Goal: Participate in discussion: Engage in conversation with other users on a specific topic

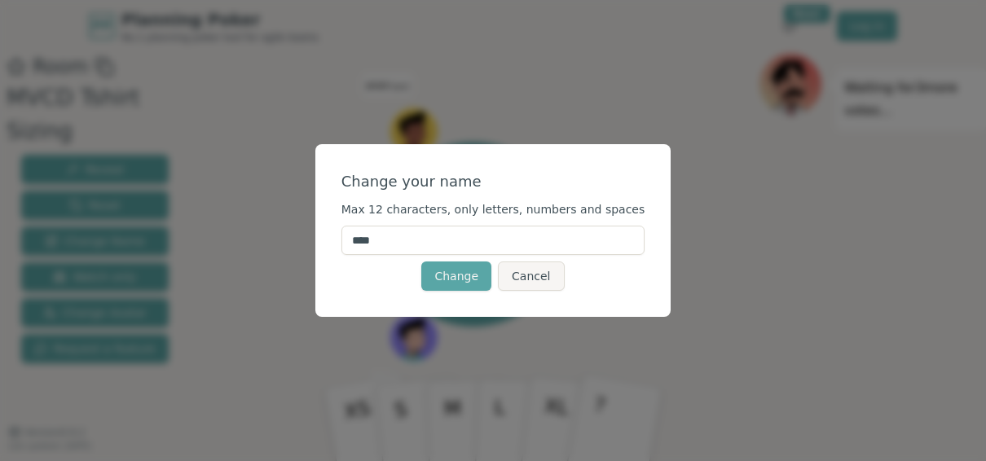
drag, startPoint x: 494, startPoint y: 242, endPoint x: 372, endPoint y: 227, distance: 122.4
click at [372, 227] on input "****" at bounding box center [493, 240] width 304 height 29
type input "**"
click at [469, 286] on button "Change" at bounding box center [456, 276] width 70 height 29
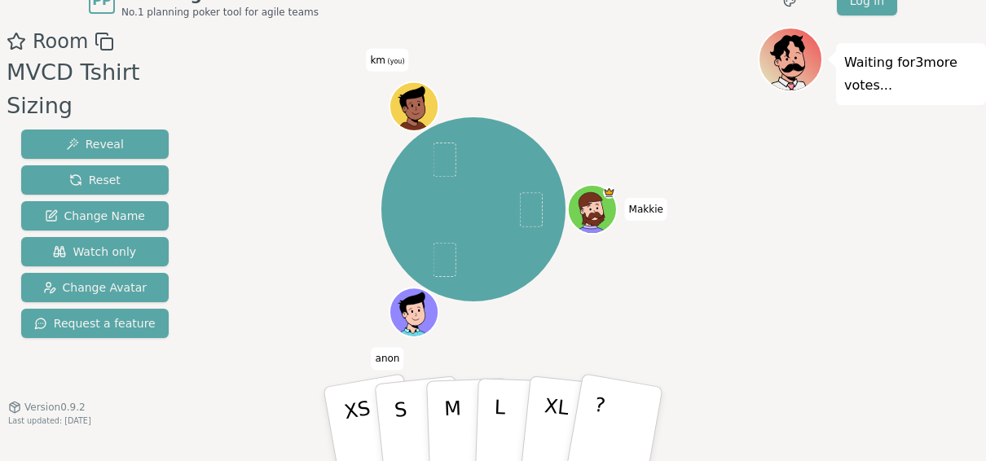
scroll to position [39, 0]
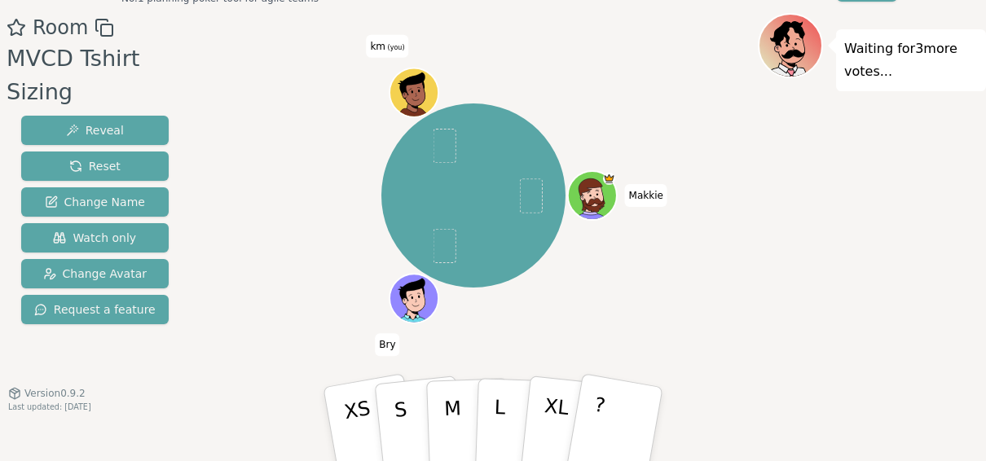
click at [413, 80] on icon at bounding box center [412, 86] width 25 height 27
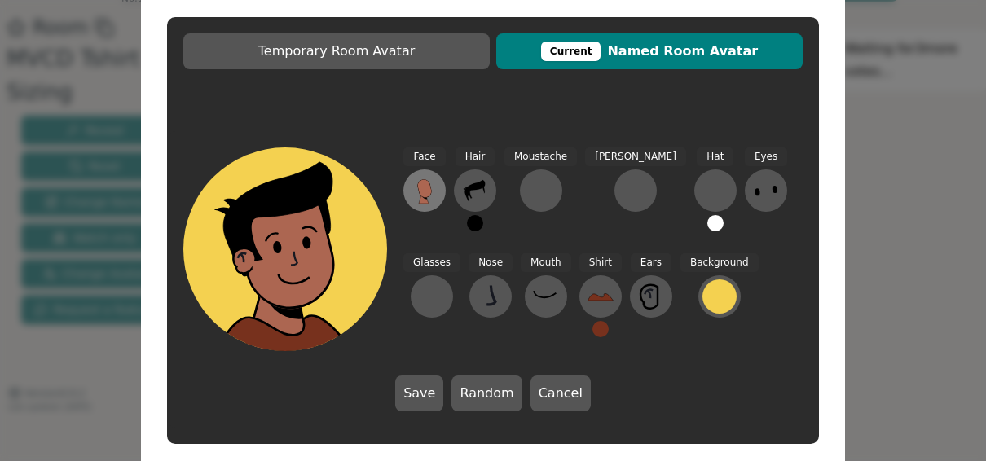
click at [433, 197] on icon at bounding box center [425, 191] width 26 height 26
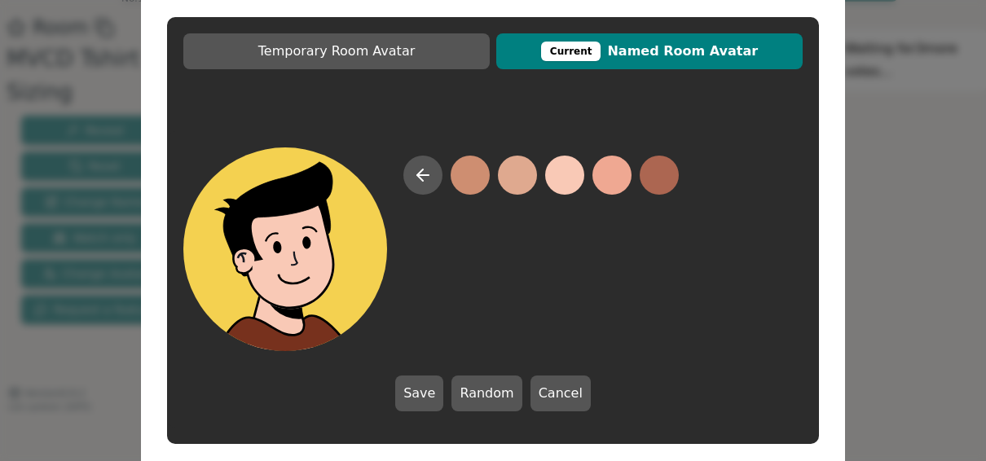
click at [562, 179] on button at bounding box center [564, 175] width 39 height 39
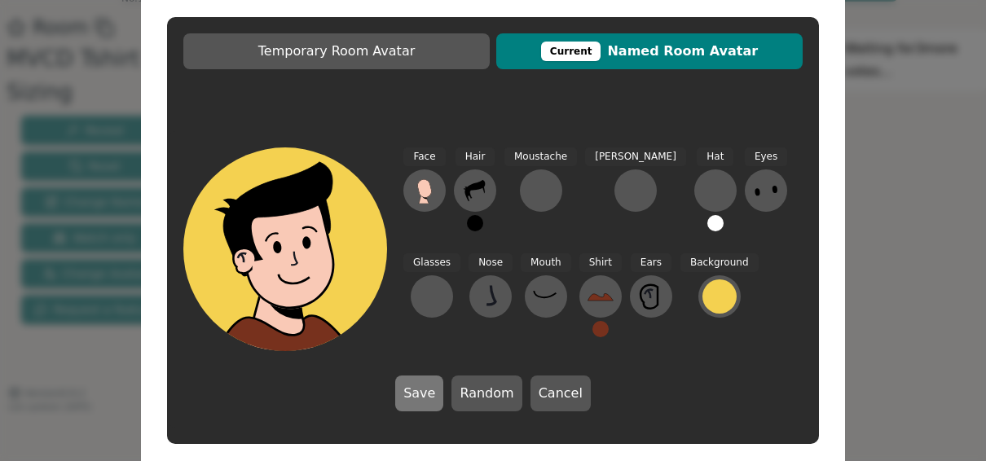
click at [438, 394] on button "Save" at bounding box center [419, 394] width 48 height 36
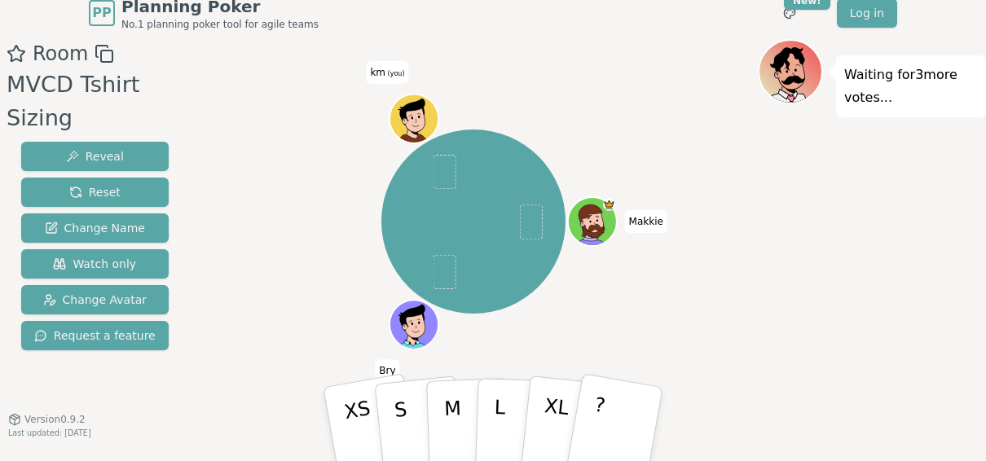
scroll to position [0, 0]
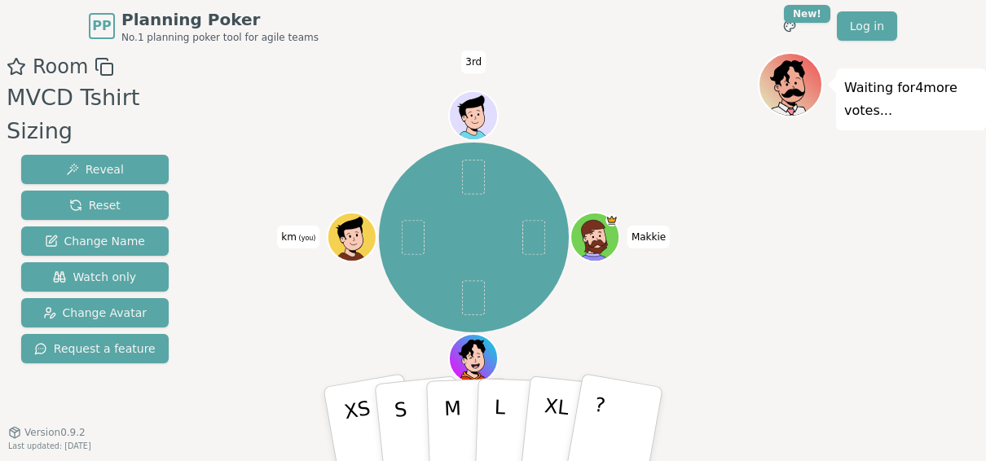
click at [606, 328] on div "Makkie Bry km (you) 3rd" at bounding box center [474, 237] width 569 height 312
drag, startPoint x: 402, startPoint y: 412, endPoint x: 413, endPoint y: 271, distance: 142.2
click at [423, 242] on div "Room MVCD Tshirt Sizing Reveal Reset Change Name Watch only Change Avatar Reque…" at bounding box center [493, 276] width 986 height 448
click at [402, 416] on p "S" at bounding box center [402, 426] width 21 height 89
click at [654, 328] on div "Makkie Bry km (you) 3rd" at bounding box center [474, 237] width 569 height 312
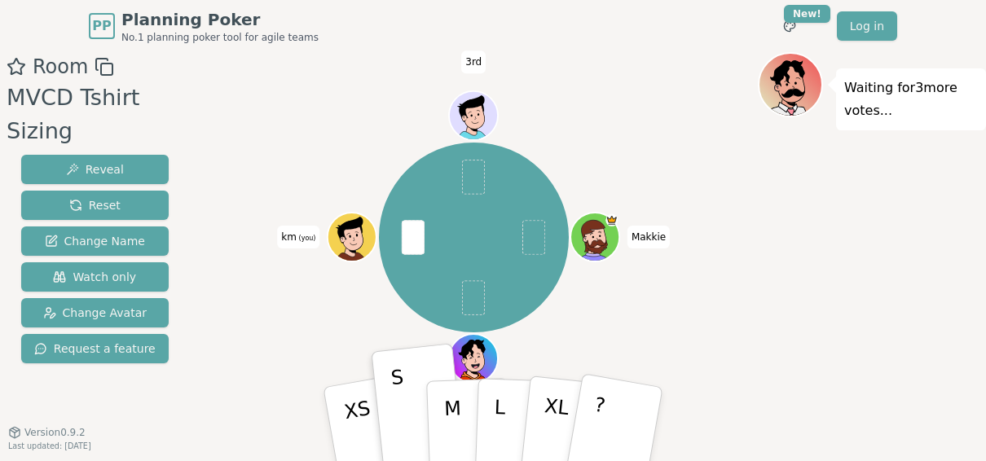
click at [654, 329] on div "Makkie Bry km (you) 3rd" at bounding box center [474, 237] width 569 height 312
click at [630, 333] on div "Makkie Bry km (you) 3rd" at bounding box center [474, 237] width 569 height 312
click at [628, 333] on div "Makkie Bry km (you) 3rd" at bounding box center [474, 237] width 569 height 312
click at [558, 330] on div "Makkie Bry km (you) 3rd" at bounding box center [474, 238] width 190 height 190
click at [558, 331] on div "Makkie Bry km (you) 3rd" at bounding box center [474, 238] width 190 height 190
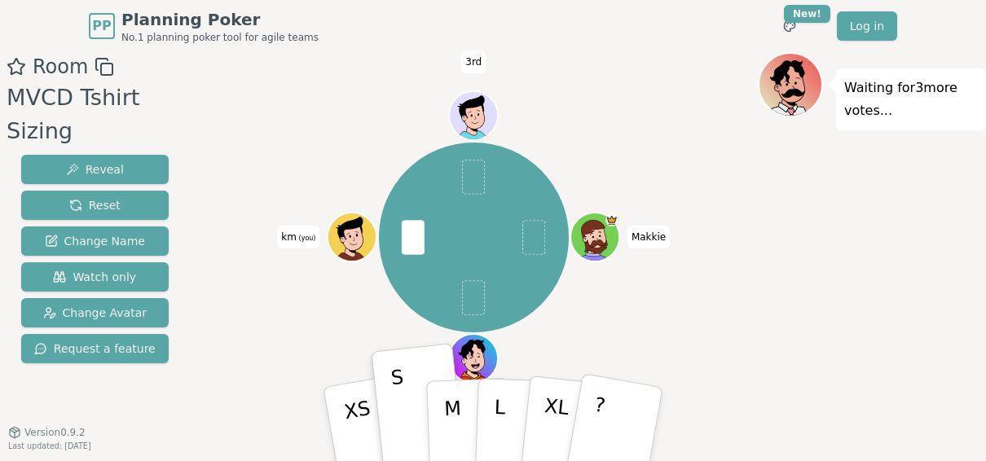
drag, startPoint x: 558, startPoint y: 331, endPoint x: 572, endPoint y: 331, distance: 13.9
click at [572, 331] on div "Makkie Bry km (you) 3rd" at bounding box center [474, 237] width 569 height 312
click at [602, 328] on div "Makkie Bry km (you) 3rd" at bounding box center [474, 237] width 569 height 312
click at [607, 331] on div "Makkie Bry km (you) 3rd" at bounding box center [474, 237] width 569 height 312
click at [664, 265] on div "Makkie Bry km (you) 3rd" at bounding box center [474, 237] width 569 height 312
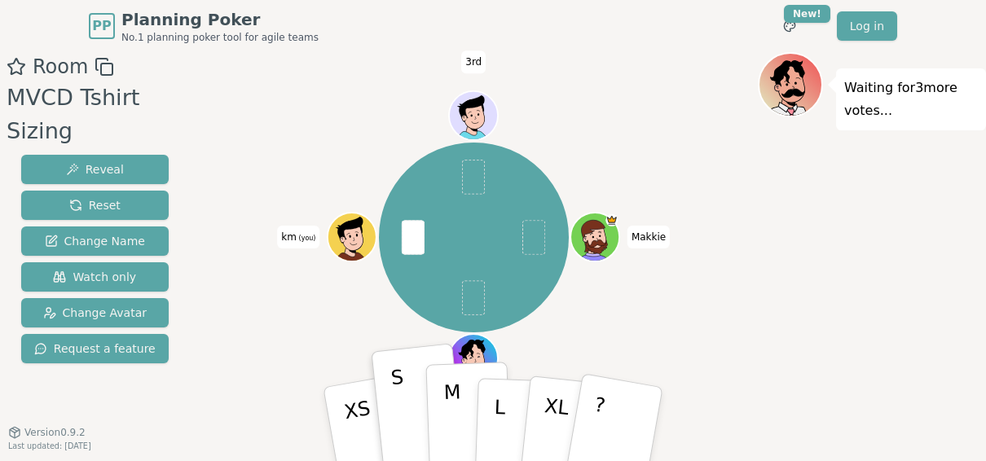
click at [452, 411] on p "M" at bounding box center [453, 425] width 20 height 89
click at [446, 438] on p "M" at bounding box center [453, 425] width 20 height 89
click at [726, 354] on div "Makkie Bry km (you) 3rd" at bounding box center [474, 237] width 569 height 312
click at [711, 354] on div "Makkie Bry km (you) 3rd" at bounding box center [474, 237] width 569 height 312
click at [677, 336] on div "Makkie Bry km (you) 3rd" at bounding box center [474, 237] width 569 height 312
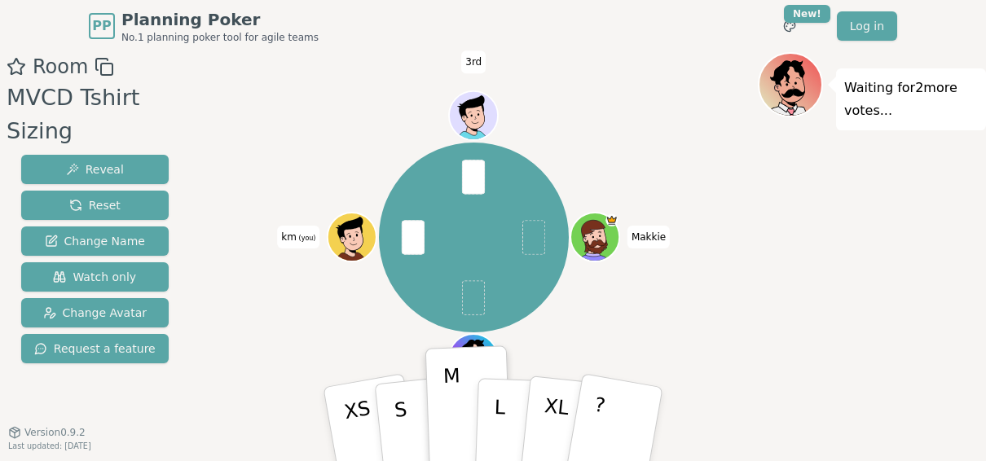
click at [679, 339] on div "Makkie Bry km (you) 3rd" at bounding box center [474, 237] width 569 height 312
click at [680, 338] on div "Makkie Bry km (you) 3rd" at bounding box center [474, 237] width 569 height 312
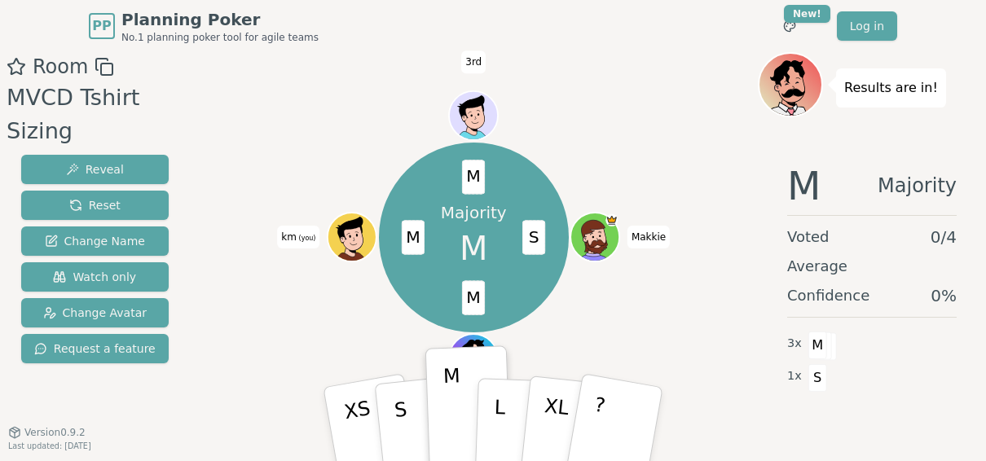
click at [584, 342] on div "Majority M S M M M Makkie Bry km (you) 3rd" at bounding box center [474, 237] width 569 height 312
click at [257, 347] on div "Majority M S M M M Makkie Bry km (you) 3rd" at bounding box center [474, 237] width 569 height 312
